Goal: Find specific page/section

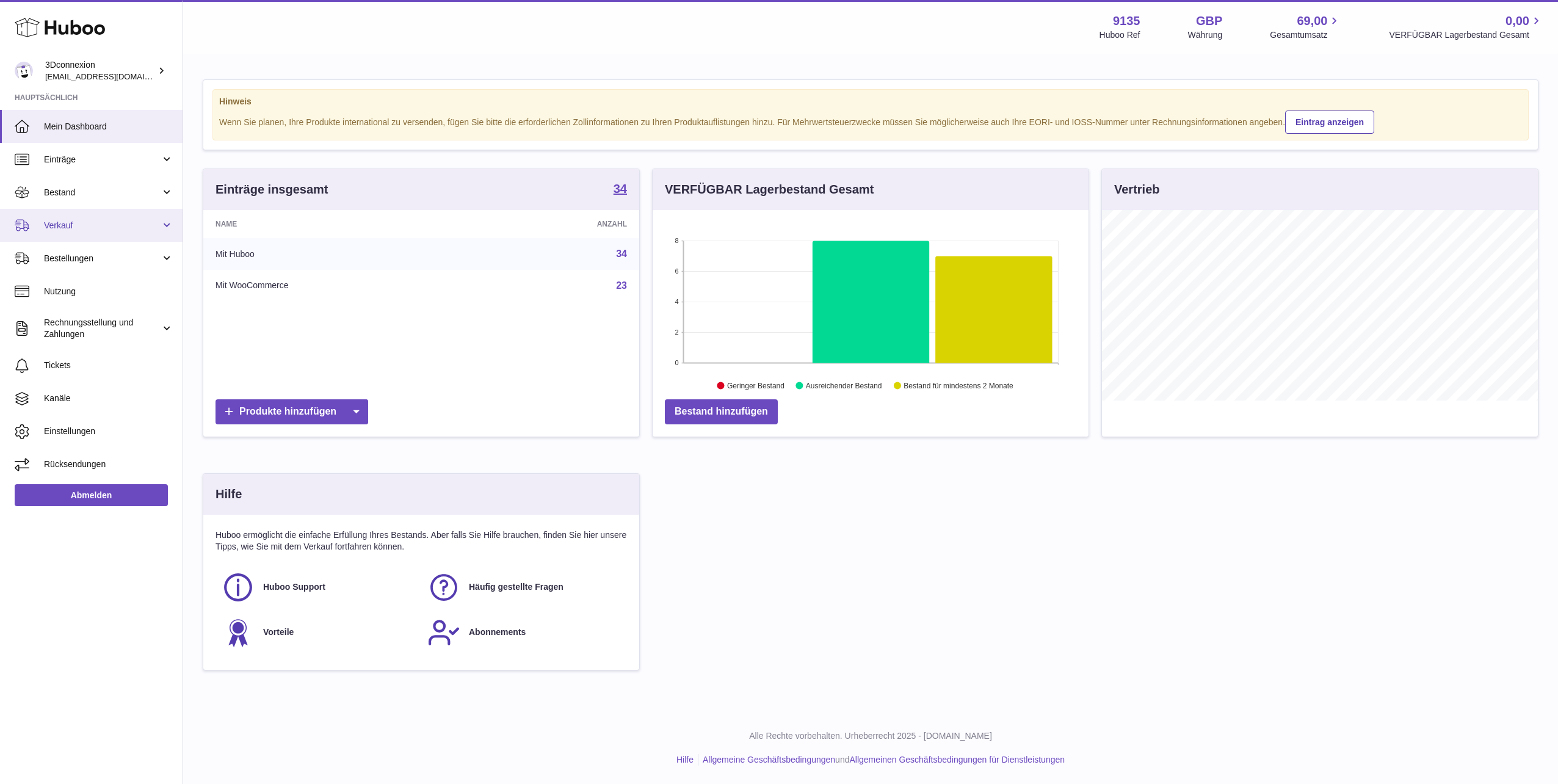
scroll to position [191, 436]
click at [66, 226] on span "Verkauf" at bounding box center [102, 226] width 116 height 11
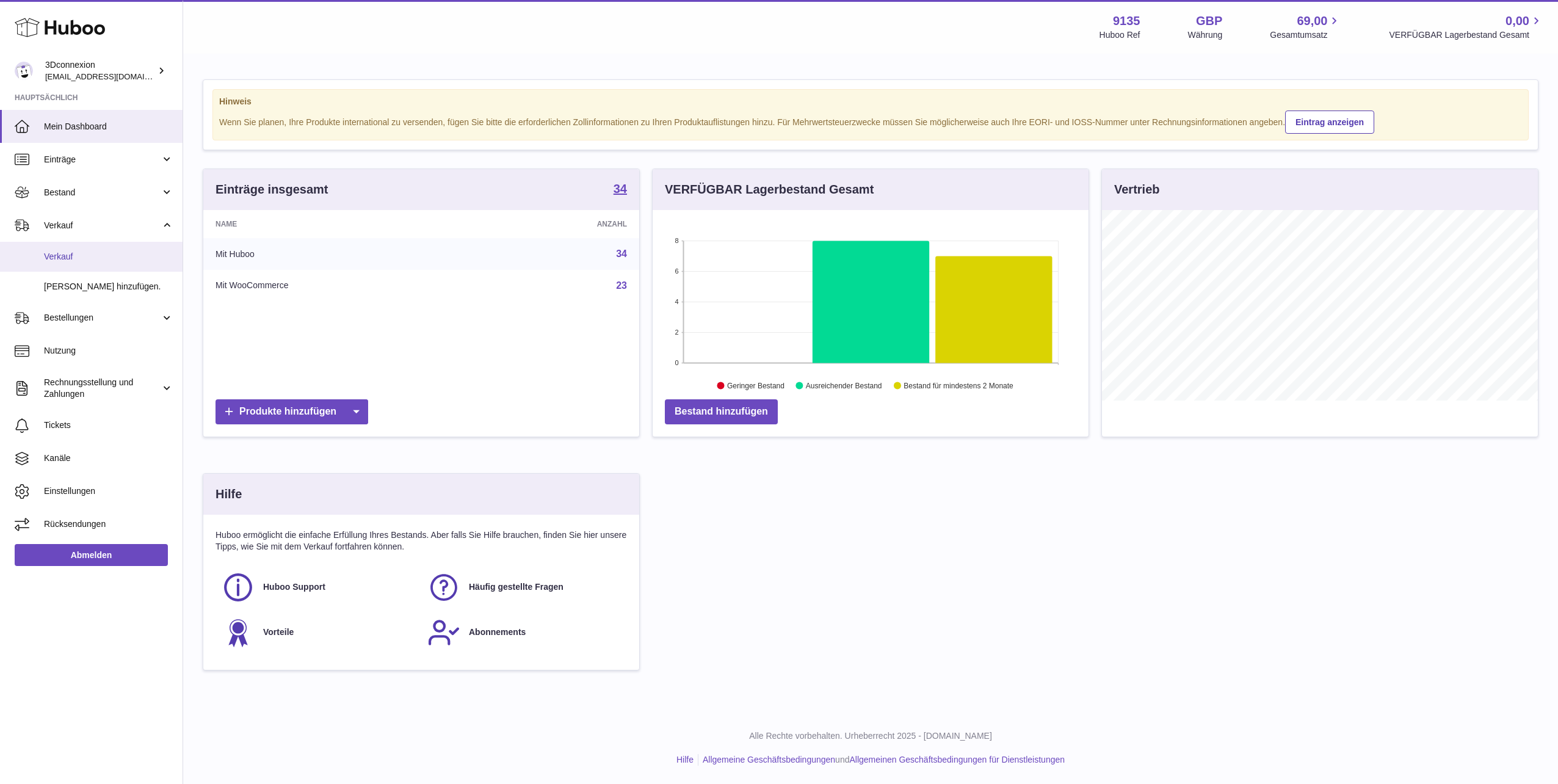
click at [72, 252] on span "Verkauf" at bounding box center [108, 256] width 129 height 11
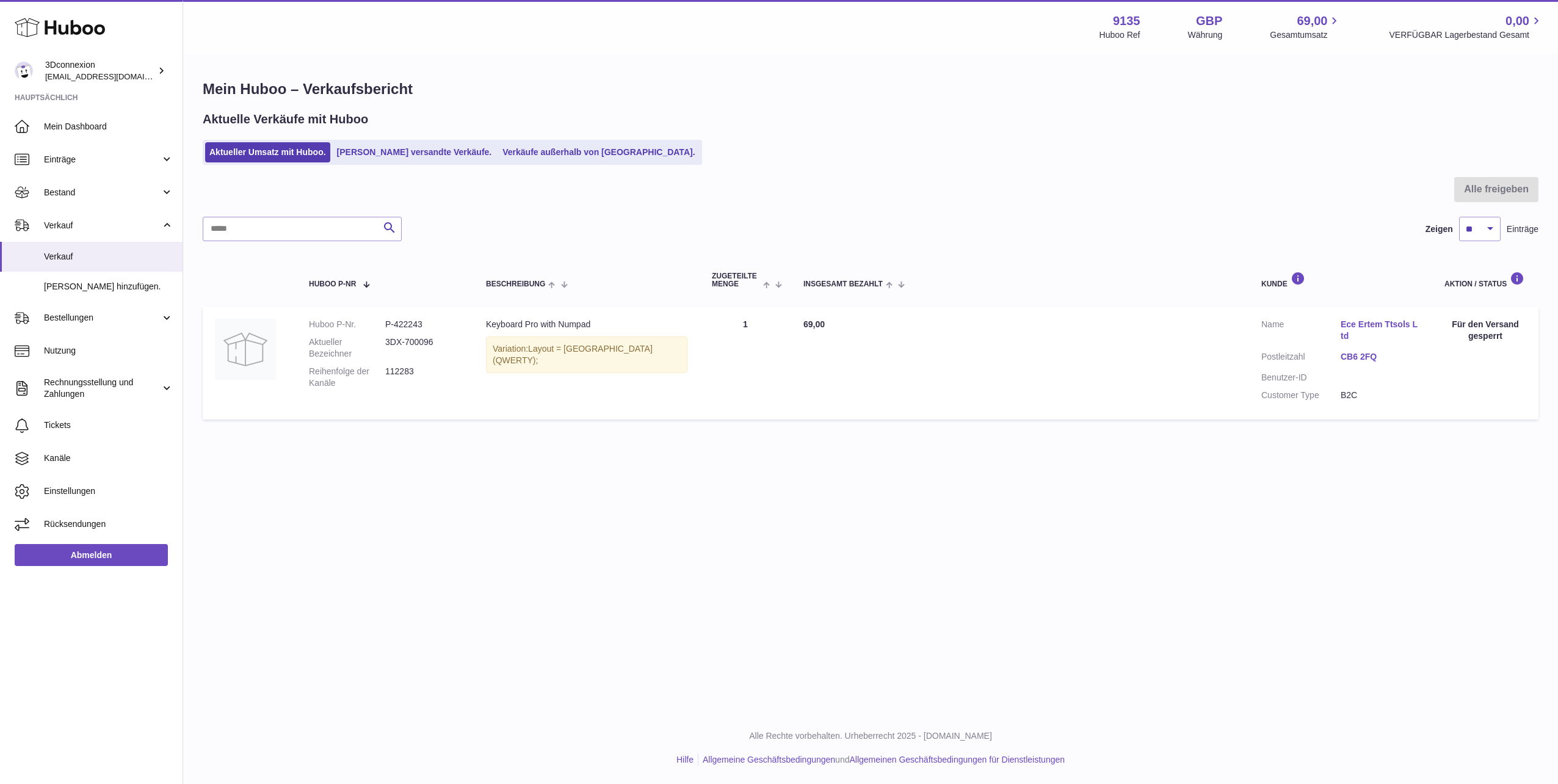
click at [530, 133] on div "Aktuelle Verkäufe mit Huboo Aktueller Umsatz mit Huboo. Von Huboo versandte Ver…" at bounding box center [871, 138] width 1336 height 54
click at [520, 148] on link "Verkäufe außerhalb von Huboo." at bounding box center [599, 152] width 201 height 20
